Goal: Navigation & Orientation: Find specific page/section

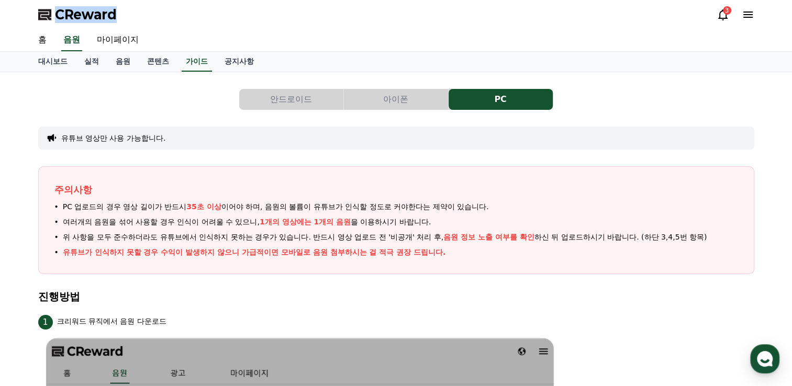
drag, startPoint x: 80, startPoint y: 12, endPoint x: 64, endPoint y: 9, distance: 16.0
click at [64, 9] on span "CReward" at bounding box center [86, 14] width 62 height 17
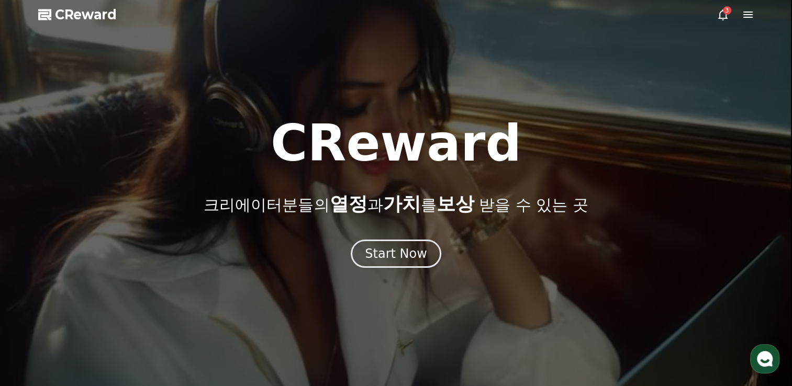
click at [83, 14] on span "CReward" at bounding box center [86, 14] width 62 height 17
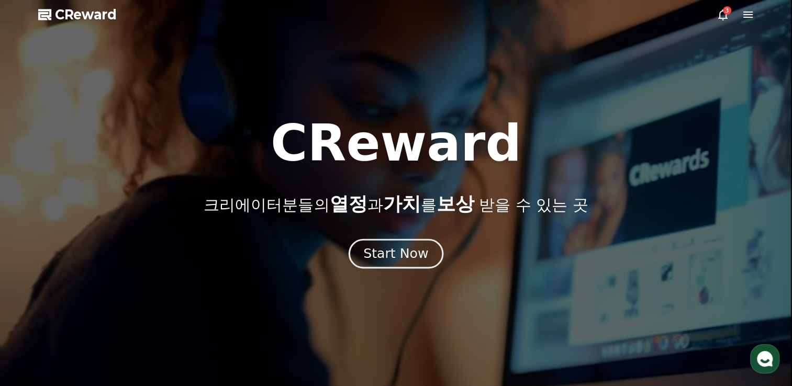
click at [397, 265] on button "Start Now" at bounding box center [396, 254] width 95 height 30
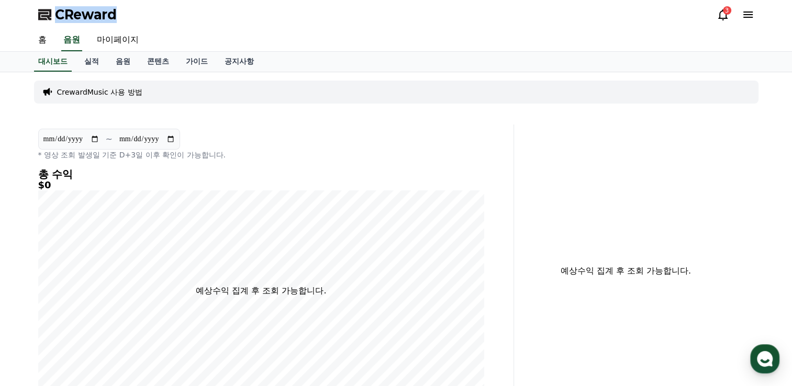
drag, startPoint x: 130, startPoint y: 17, endPoint x: 33, endPoint y: 12, distance: 96.5
click at [33, 12] on div "CReward 3" at bounding box center [396, 14] width 733 height 29
copy span "CReward"
